Goal: Task Accomplishment & Management: Complete application form

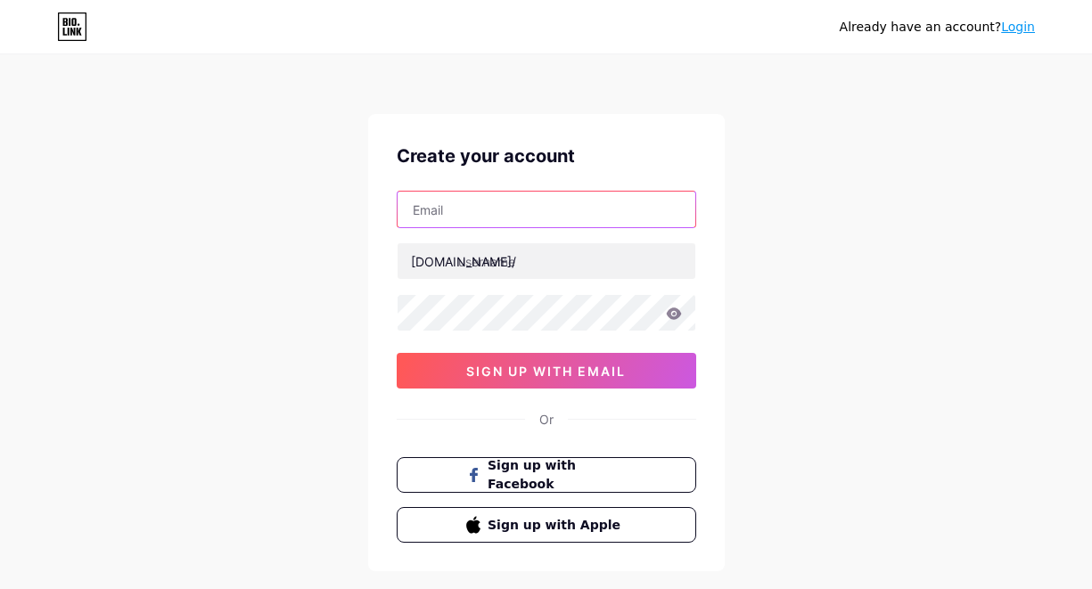
click at [496, 195] on input "text" at bounding box center [547, 210] width 298 height 36
type input "apaitubandar919@gmail.com"
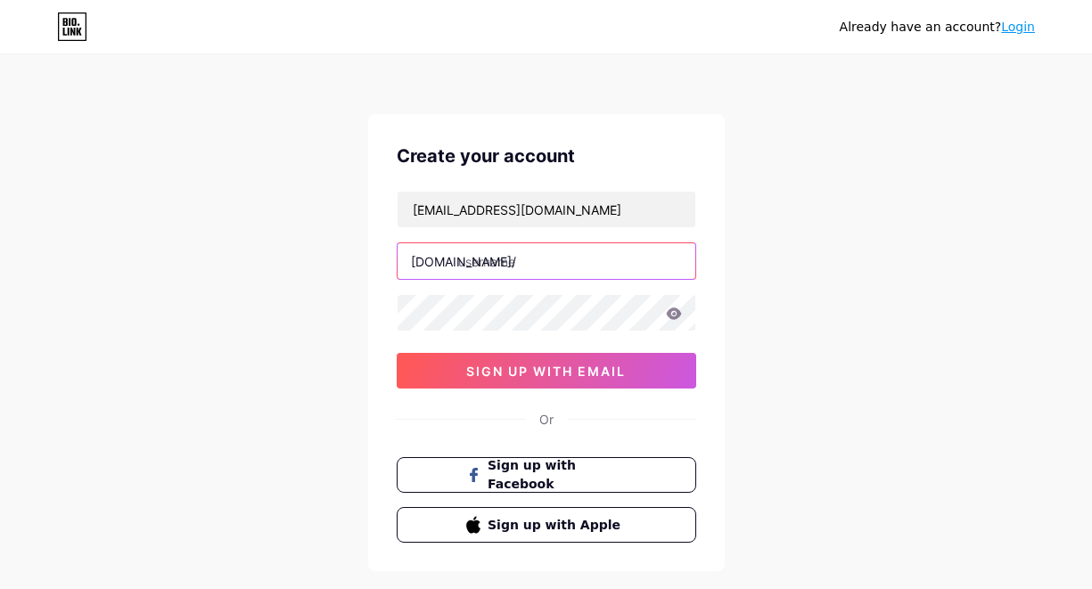
click at [517, 267] on input "text" at bounding box center [547, 261] width 298 height 36
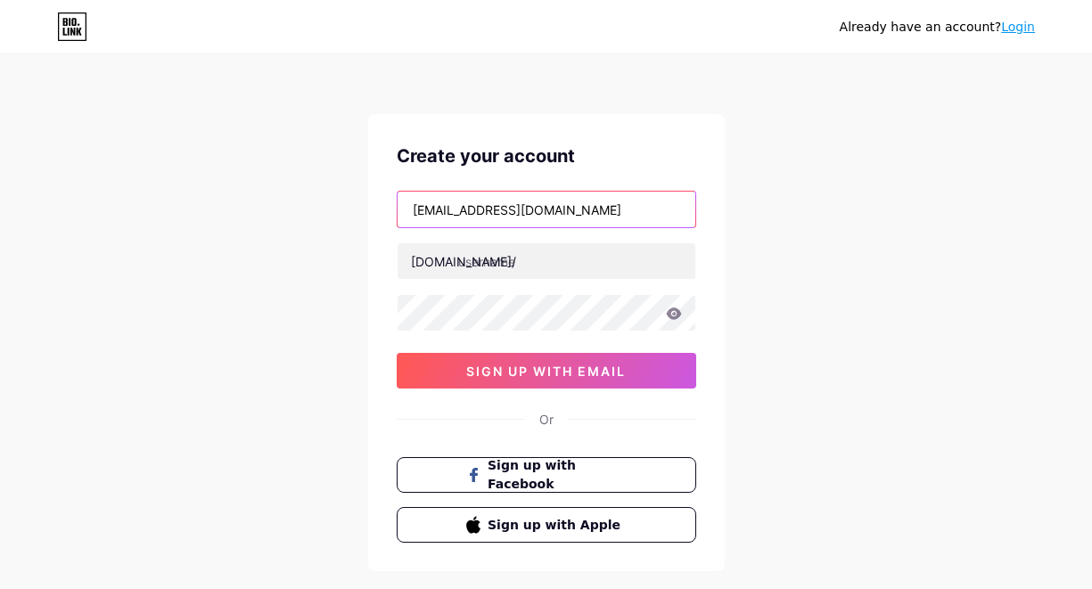
drag, startPoint x: 511, startPoint y: 203, endPoint x: 387, endPoint y: 201, distance: 123.9
click at [387, 201] on div "Create your account apaitubandar919@gmail.com bio.link/ 0cAFcWeA5ri_lEL5ybVg1Vw…" at bounding box center [546, 342] width 357 height 457
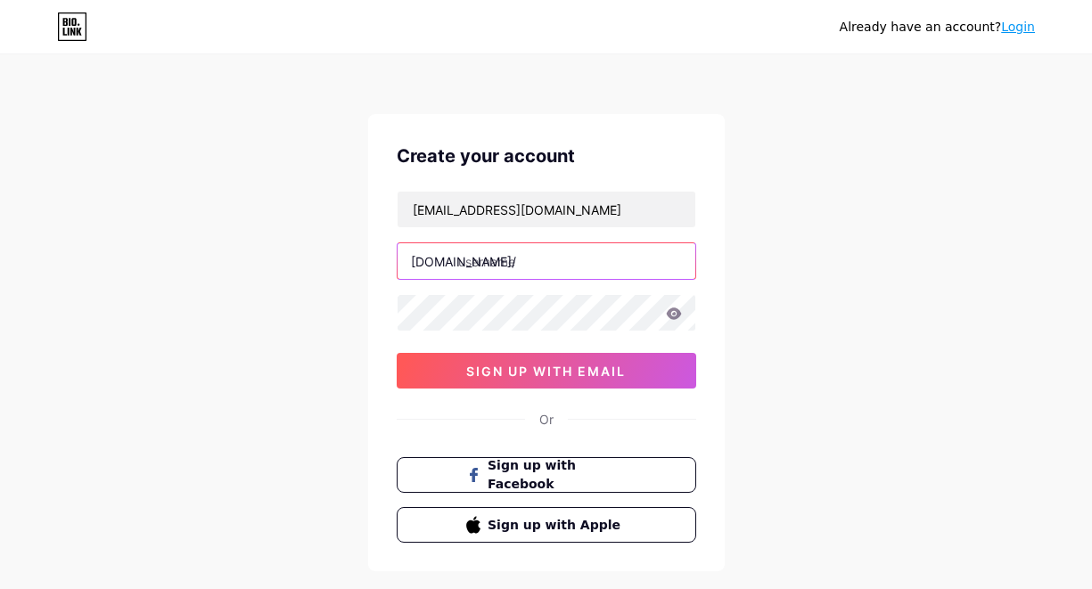
click at [500, 253] on input "text" at bounding box center [547, 261] width 298 height 36
paste input "apaitubandar919"
click at [481, 259] on input "apaitubandar919" at bounding box center [547, 261] width 298 height 36
click at [480, 258] on input "apaitubandar919" at bounding box center [547, 261] width 298 height 36
click at [889, 272] on div "Already have an account? Login Create your account apaitubandar919@gmail.com bi…" at bounding box center [546, 341] width 1092 height 682
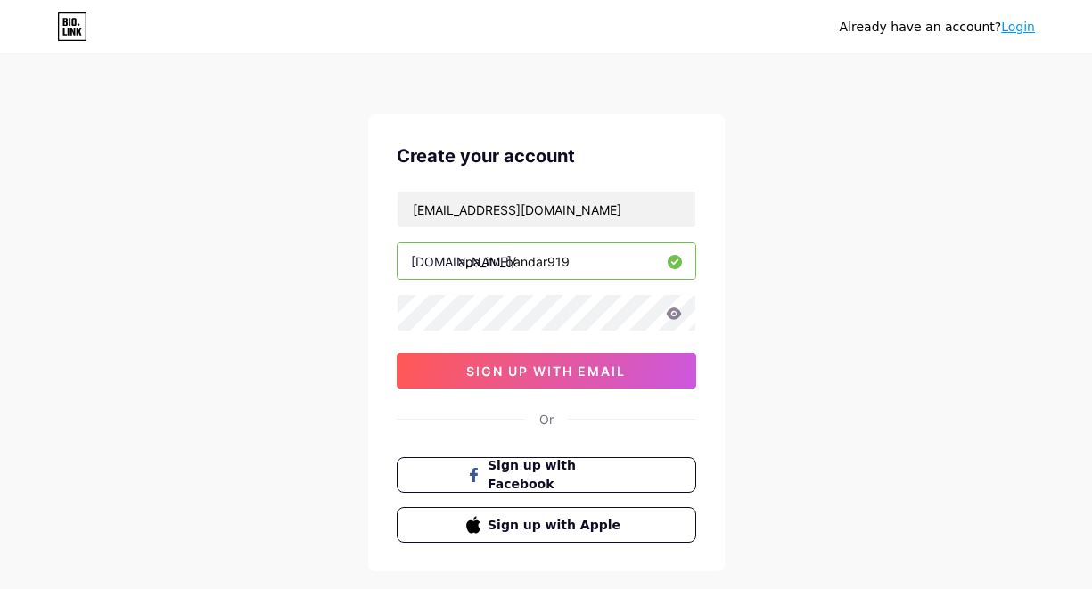
drag, startPoint x: 9, startPoint y: 236, endPoint x: 57, endPoint y: 242, distance: 48.4
click at [9, 236] on div "Already have an account? Login Create your account apaitubandar919@gmail.com bi…" at bounding box center [546, 341] width 1092 height 682
click at [587, 260] on input "apa_itu_bandar919" at bounding box center [547, 261] width 298 height 36
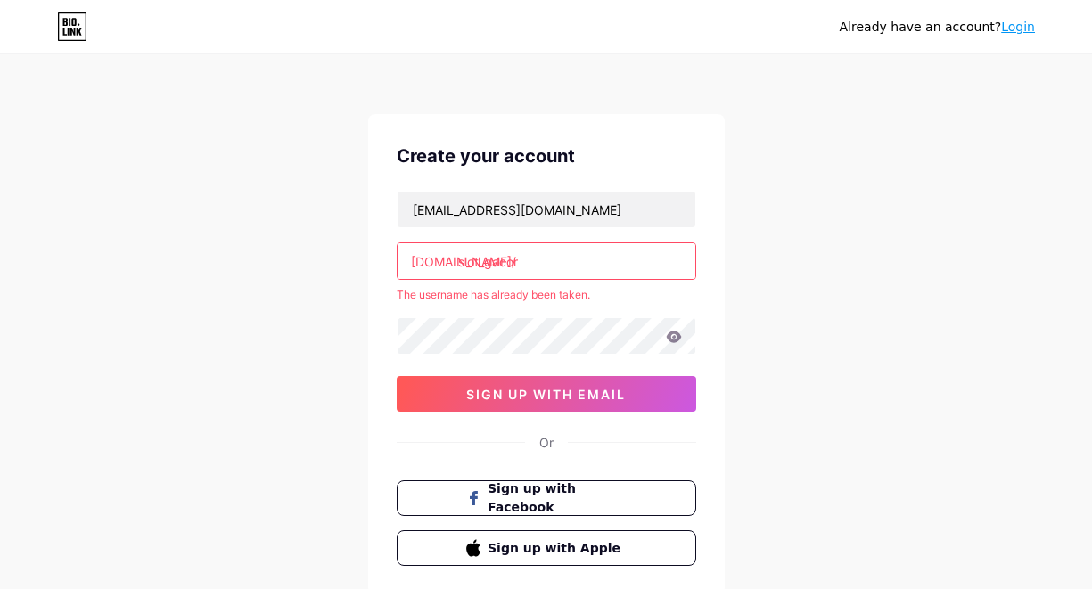
click at [920, 201] on div "Already have an account? Login Create your account apaitubandar919@gmail.com bi…" at bounding box center [546, 352] width 1092 height 705
click at [551, 261] on input "slot_gacor" at bounding box center [547, 261] width 298 height 36
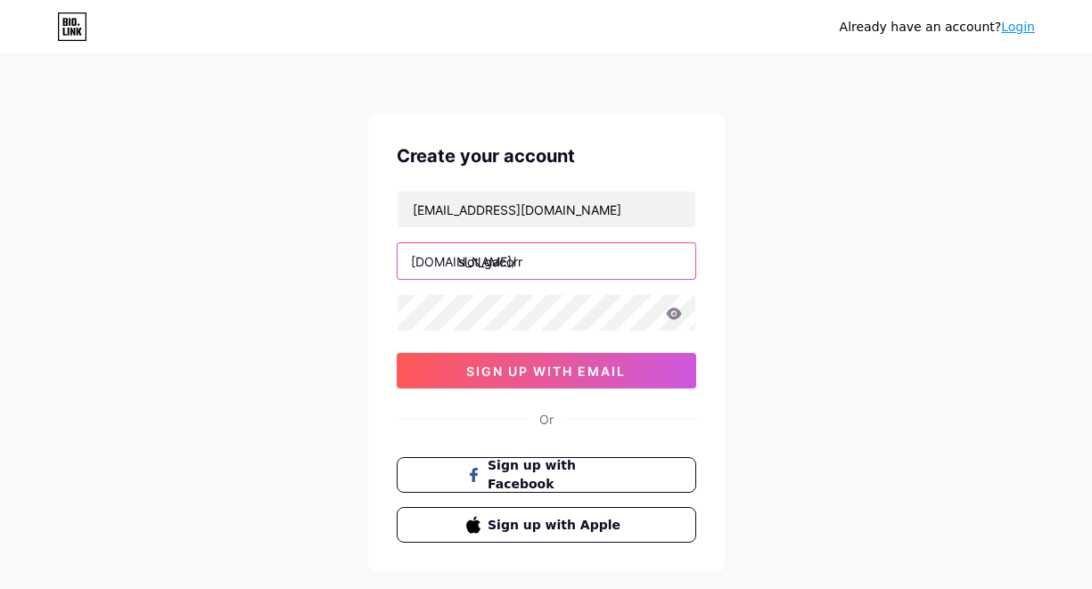
type input "slot_gacorr"
click at [914, 261] on div "Already have an account? Login Create your account apaitubandar919@gmail.com bi…" at bounding box center [546, 341] width 1092 height 682
click at [53, 388] on div "Already have an account? Login Create your account apaitubandar919@gmail.com bi…" at bounding box center [546, 341] width 1092 height 682
click at [668, 310] on icon at bounding box center [674, 314] width 16 height 12
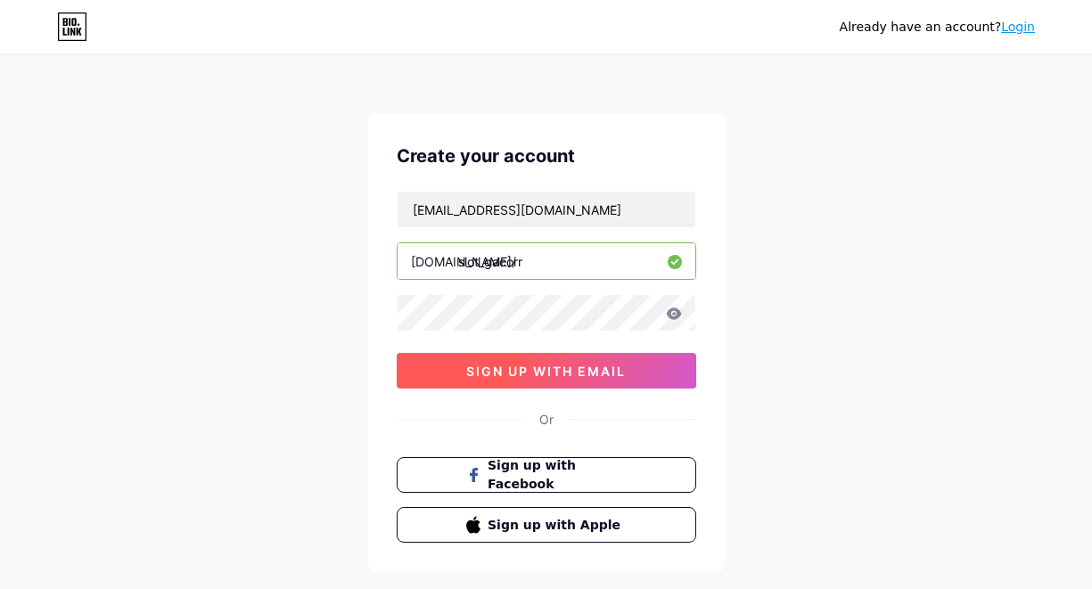
click at [612, 366] on span "sign up with email" at bounding box center [546, 371] width 160 height 15
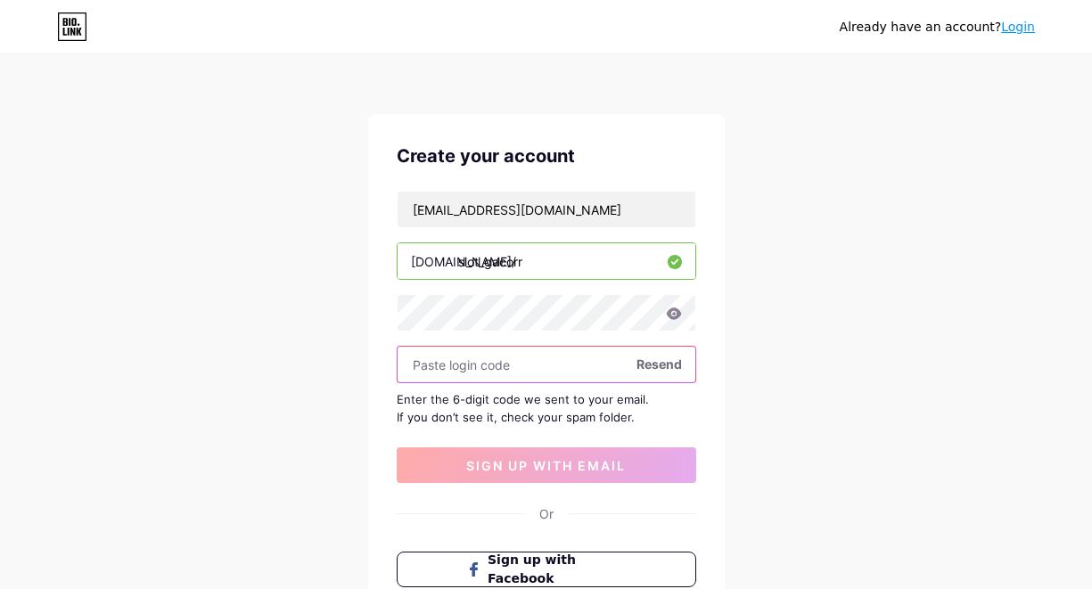
click at [483, 366] on input "text" at bounding box center [547, 365] width 298 height 36
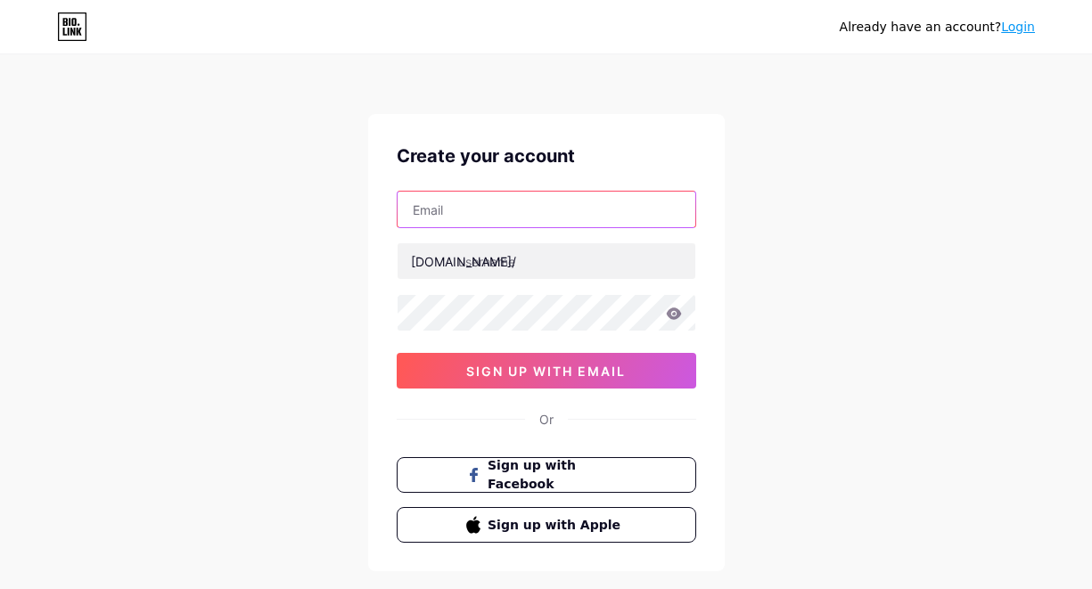
click at [446, 204] on input "text" at bounding box center [547, 210] width 298 height 36
type input "[EMAIL_ADDRESS][DOMAIN_NAME]"
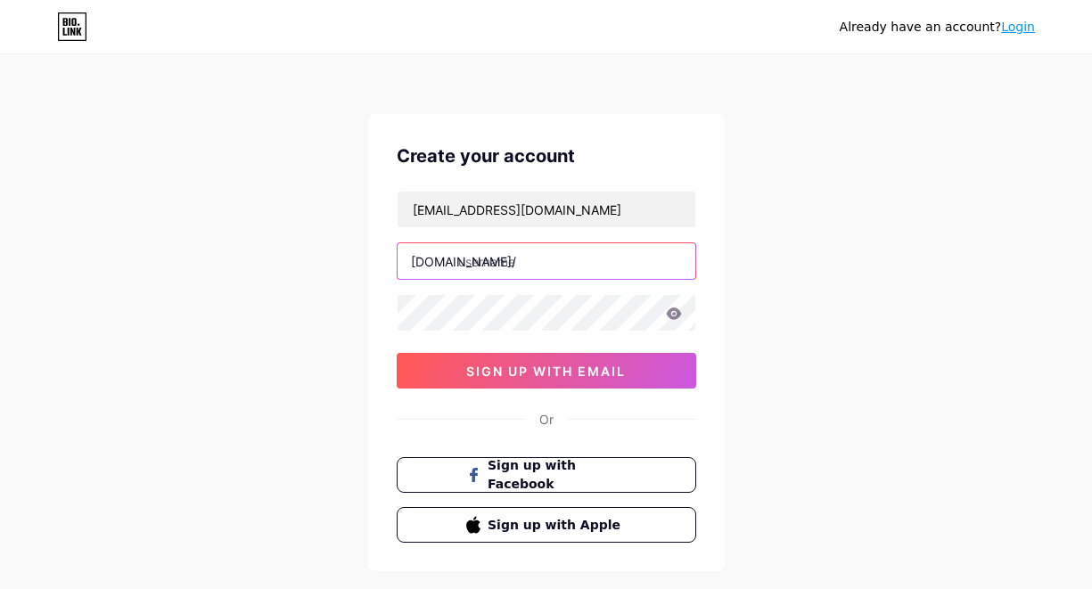
click at [497, 266] on input "text" at bounding box center [547, 261] width 298 height 36
click at [509, 270] on input "text" at bounding box center [547, 261] width 298 height 36
click at [509, 258] on input "text" at bounding box center [547, 261] width 298 height 36
click at [495, 265] on input "text" at bounding box center [547, 261] width 298 height 36
click at [83, 291] on div "Already have an account? Login Create your account [EMAIL_ADDRESS][DOMAIN_NAME]…" at bounding box center [546, 341] width 1092 height 682
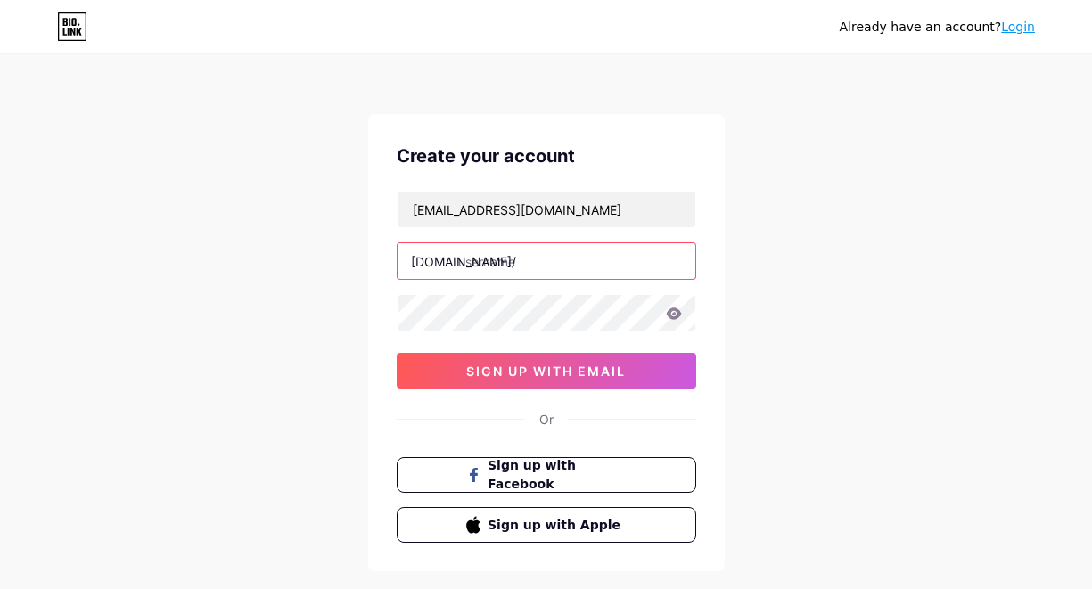
click at [489, 266] on input "text" at bounding box center [547, 261] width 298 height 36
paste input "slot_gacorr"
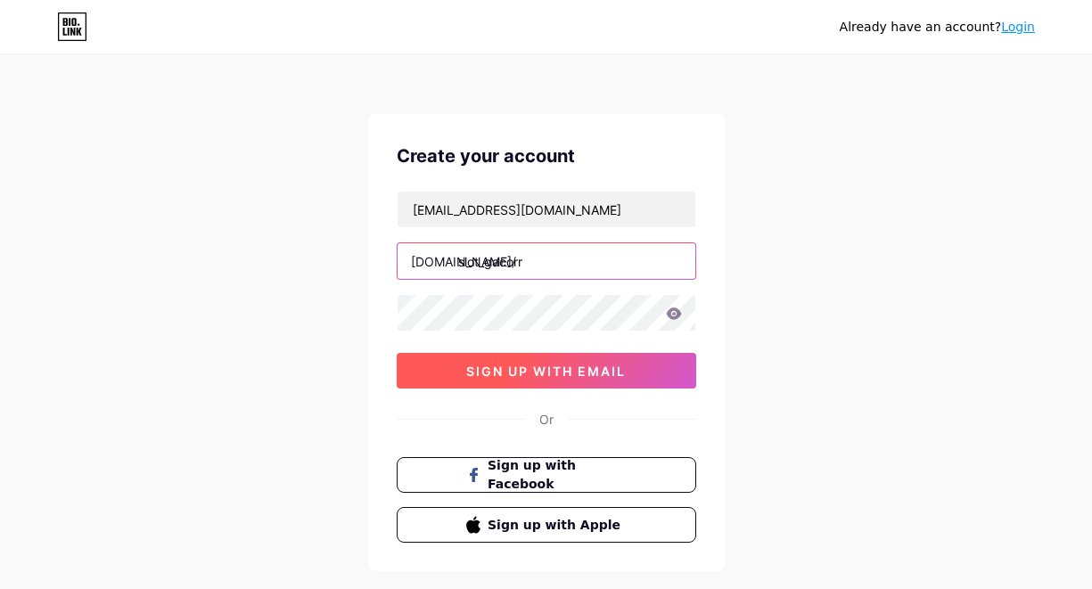
type input "slot_gacorr"
click at [573, 371] on span "sign up with email" at bounding box center [546, 371] width 160 height 15
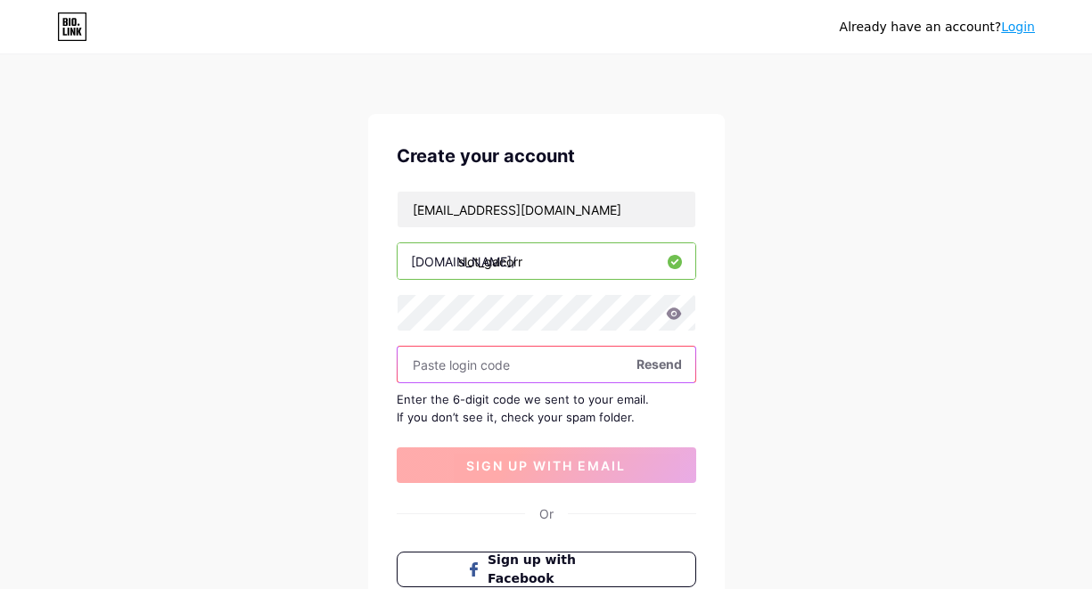
click at [573, 371] on input "text" at bounding box center [547, 365] width 298 height 36
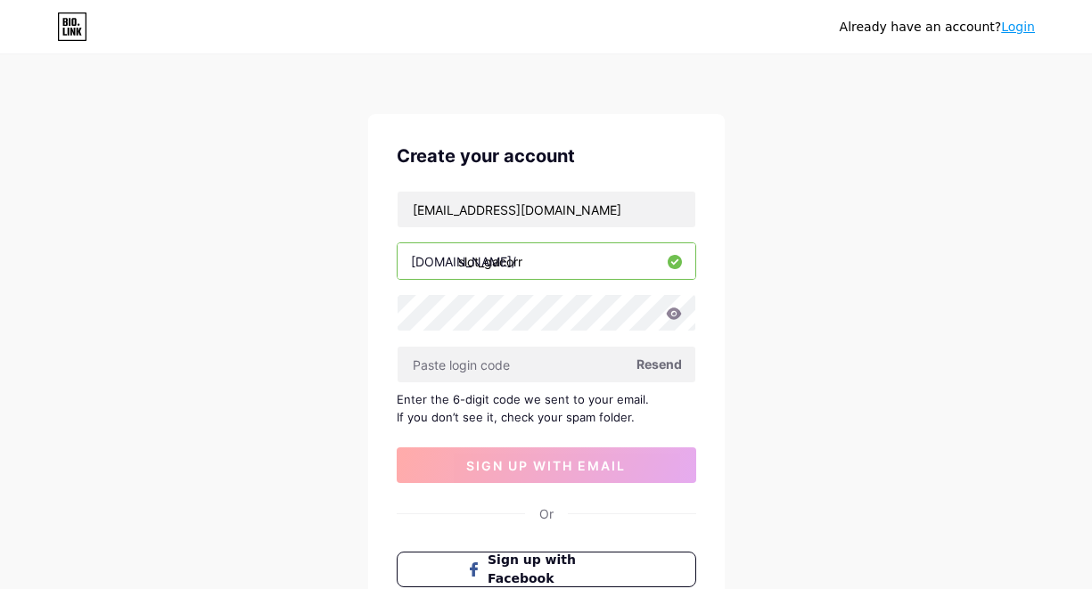
click at [503, 400] on div "Enter the 6-digit code we sent to your email. If you don’t see it, check your s…" at bounding box center [547, 408] width 300 height 36
click at [629, 420] on div "Enter the 6-digit code we sent to your email. If you don’t see it, check your s…" at bounding box center [547, 408] width 300 height 36
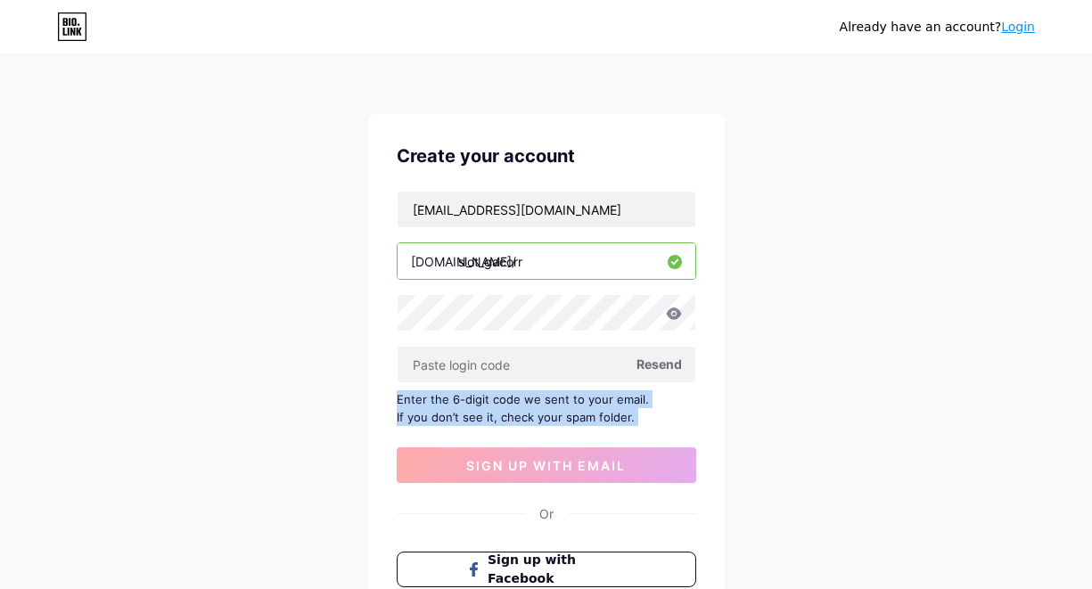
drag, startPoint x: 629, startPoint y: 420, endPoint x: 346, endPoint y: 399, distance: 284.2
click at [346, 399] on div "Already have an account? Login Create your account [EMAIL_ADDRESS][DOMAIN_NAME]…" at bounding box center [546, 388] width 1092 height 776
copy div "Enter the 6-digit code we sent to your email. If you don’t see it, check your s…"
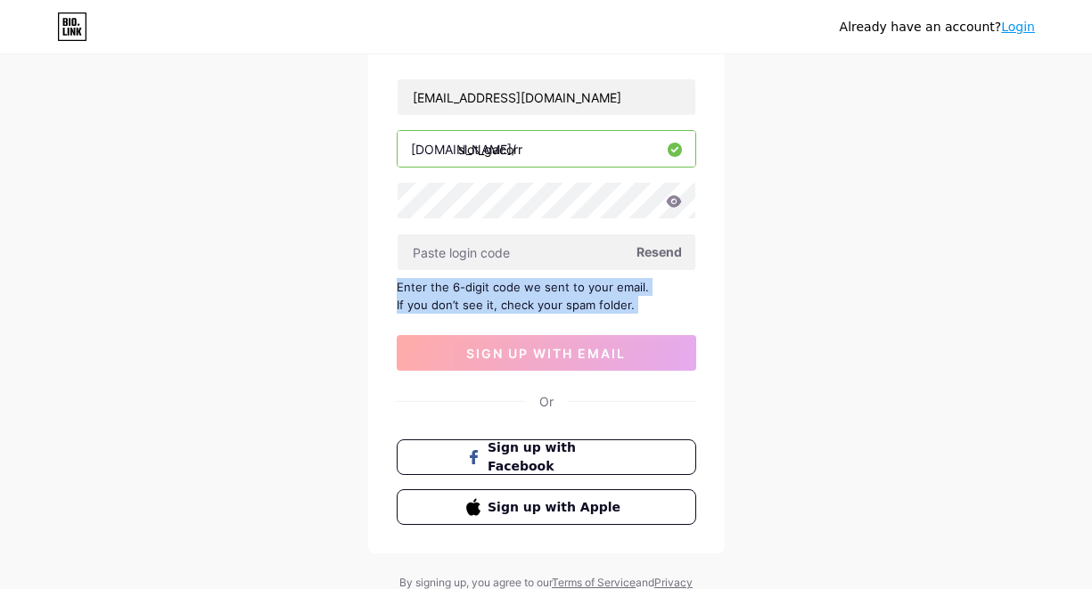
scroll to position [38, 0]
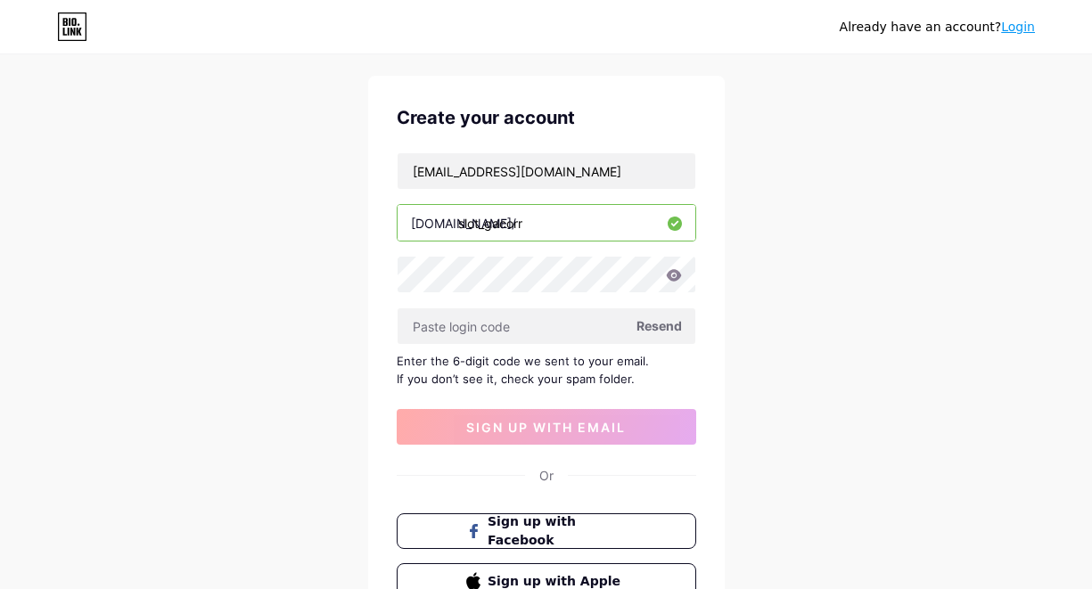
click at [835, 233] on div "Already have an account? Login Create your account [EMAIL_ADDRESS][DOMAIN_NAME]…" at bounding box center [546, 350] width 1092 height 776
click at [509, 424] on span "sign up with email" at bounding box center [546, 427] width 160 height 15
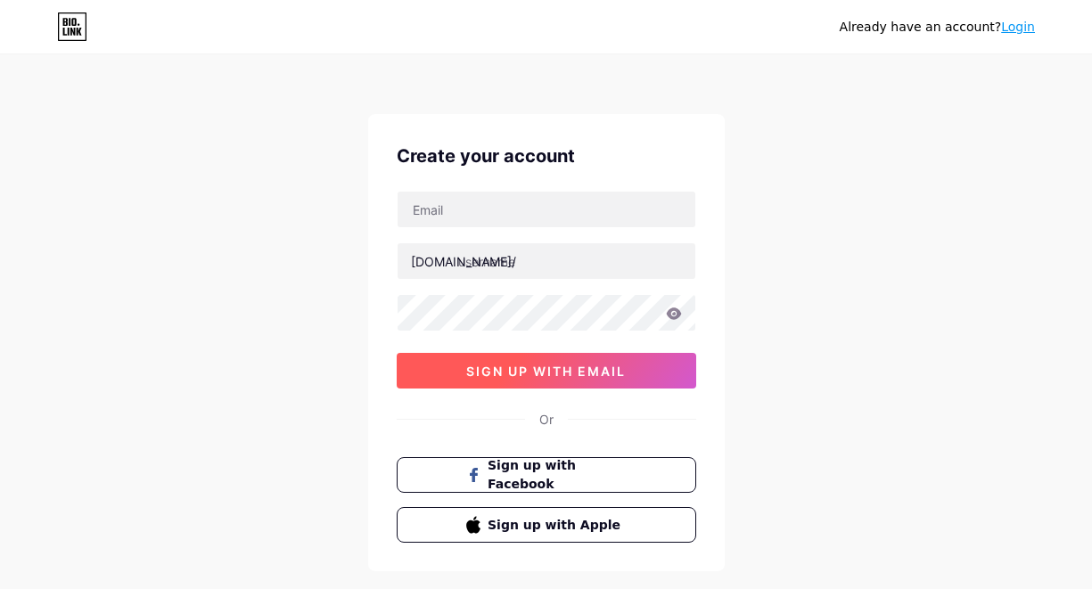
click at [620, 376] on span "sign up with email" at bounding box center [546, 371] width 160 height 15
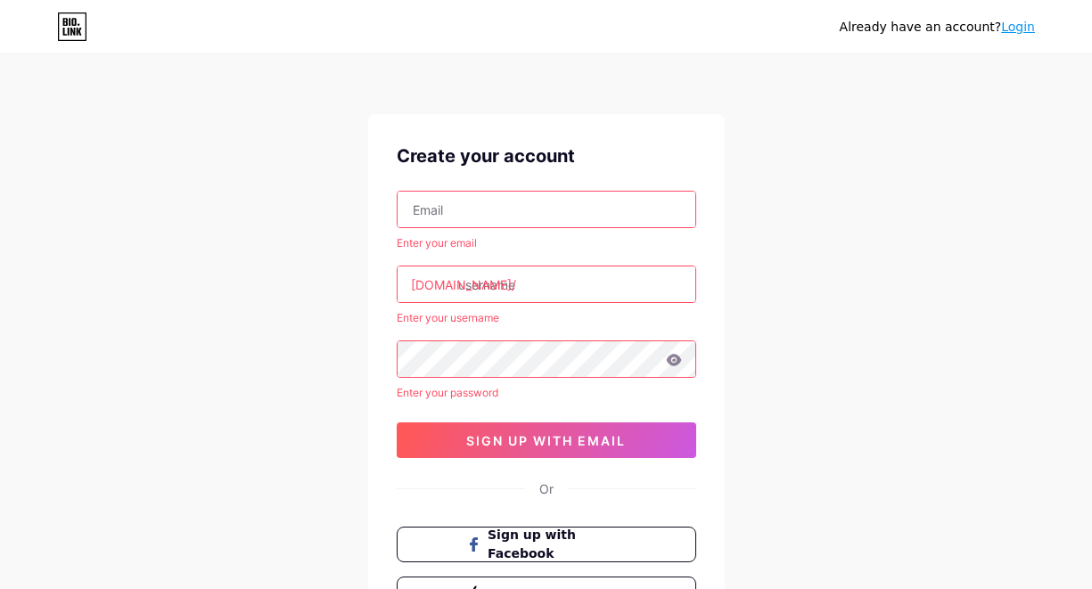
click at [1017, 33] on link "Login" at bounding box center [1018, 27] width 34 height 14
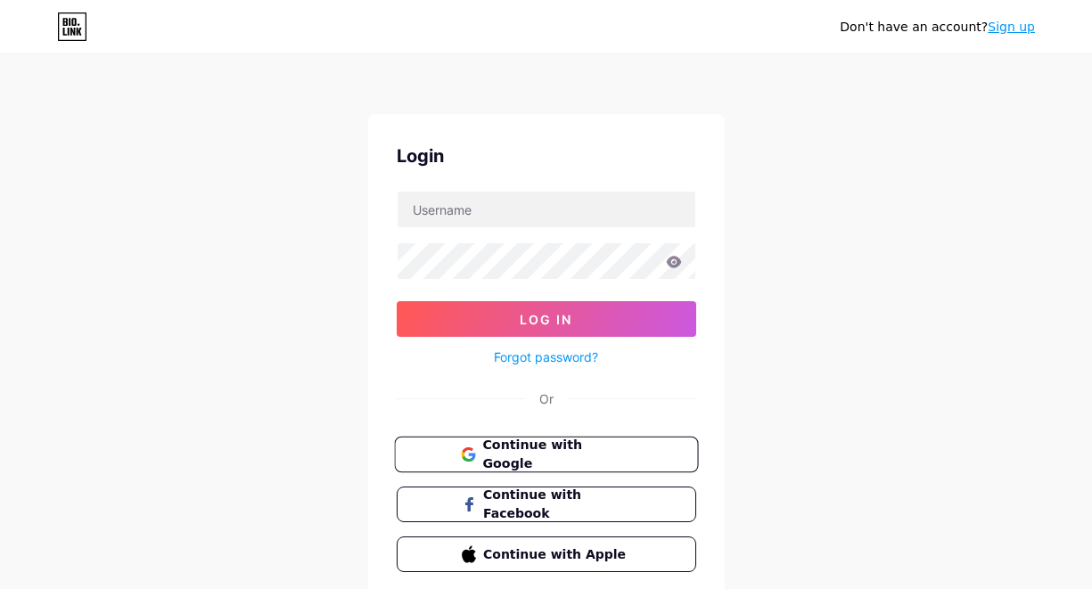
click at [553, 461] on span "Continue with Google" at bounding box center [556, 455] width 149 height 38
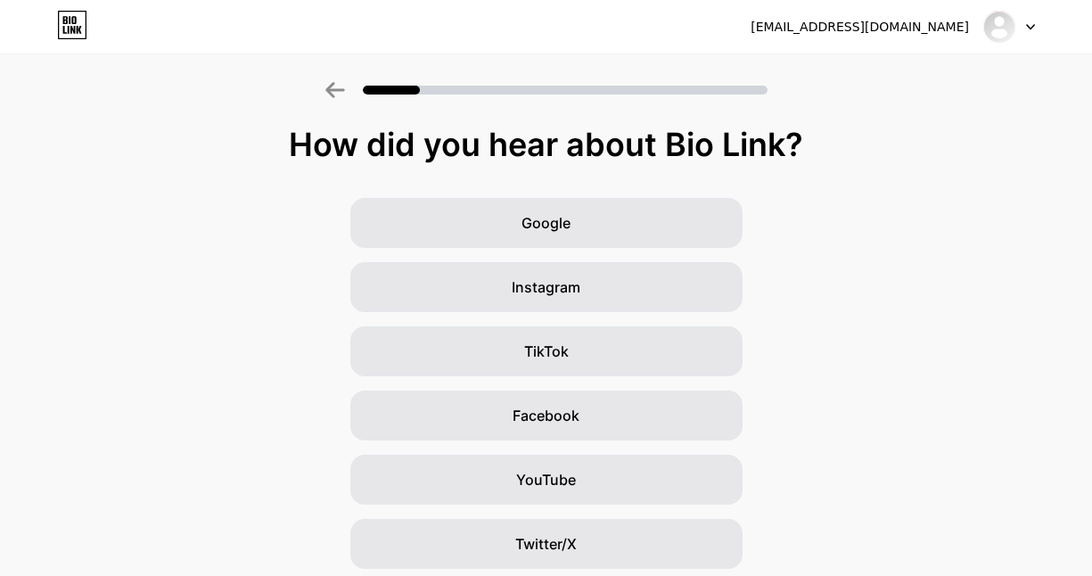
click at [338, 93] on icon at bounding box center [335, 90] width 20 height 16
